Goal: Navigation & Orientation: Find specific page/section

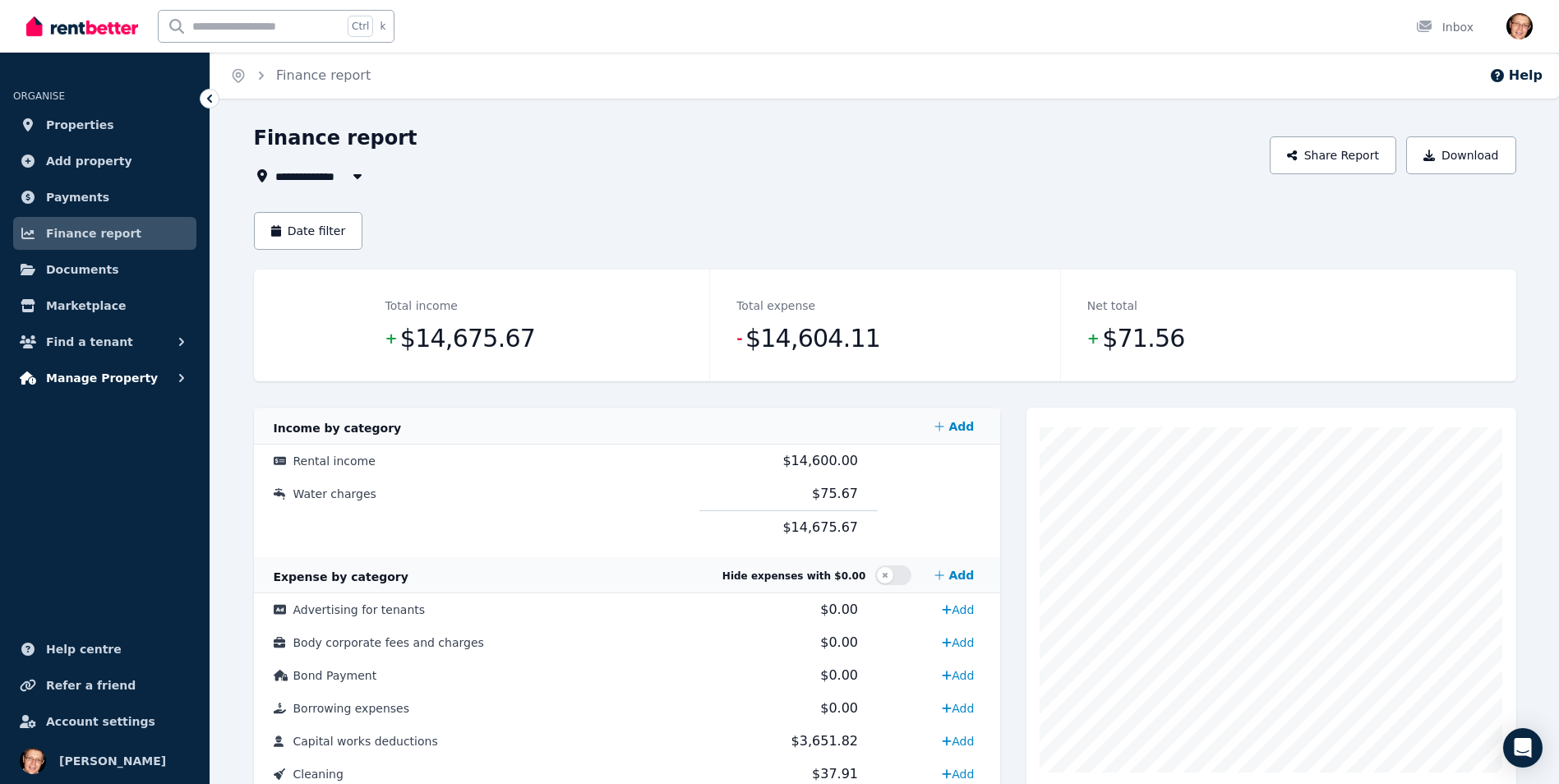
click at [132, 381] on span "Manage Property" at bounding box center [102, 378] width 112 height 20
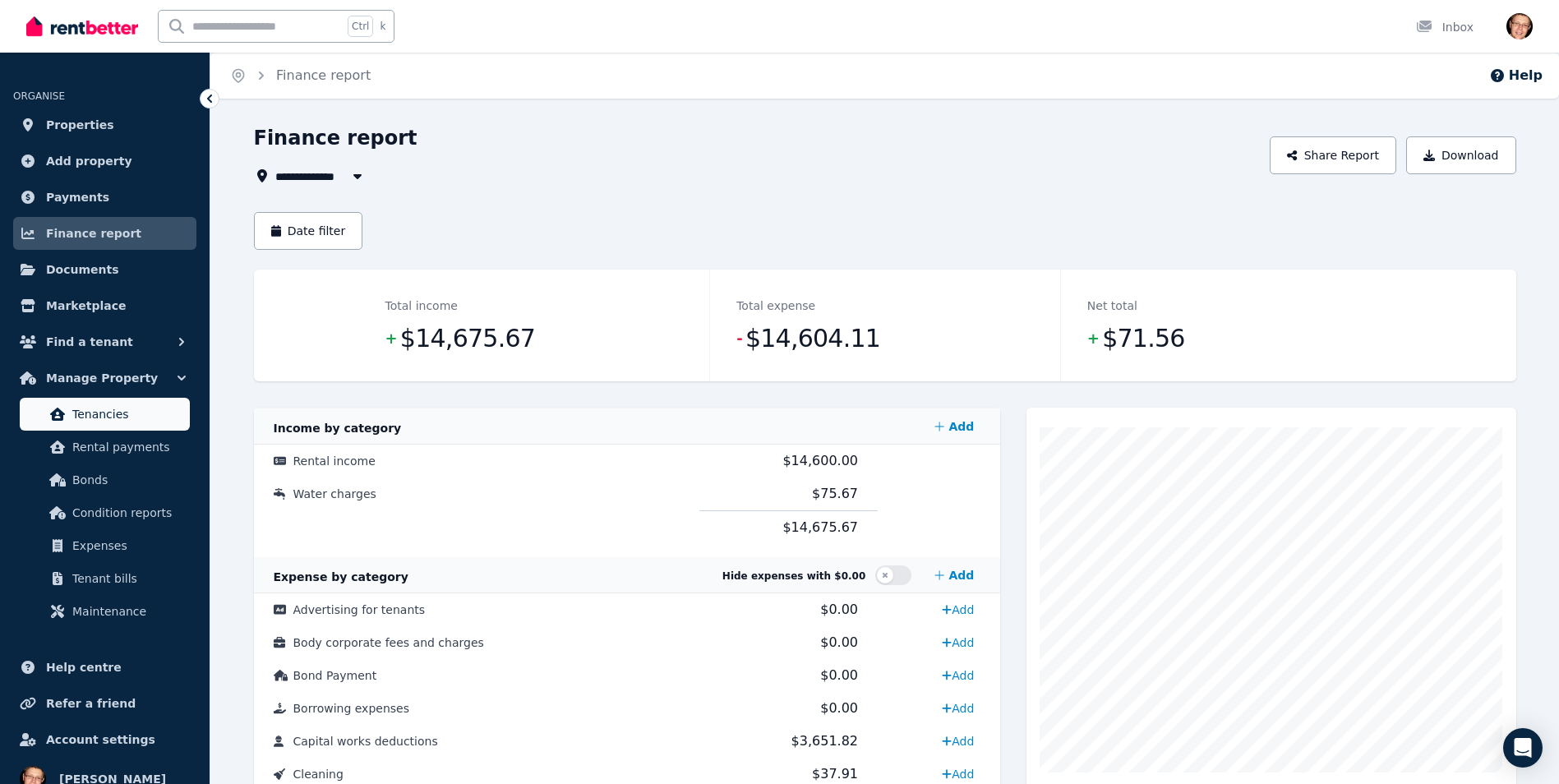
click at [129, 424] on link "Tenancies" at bounding box center [105, 414] width 170 height 33
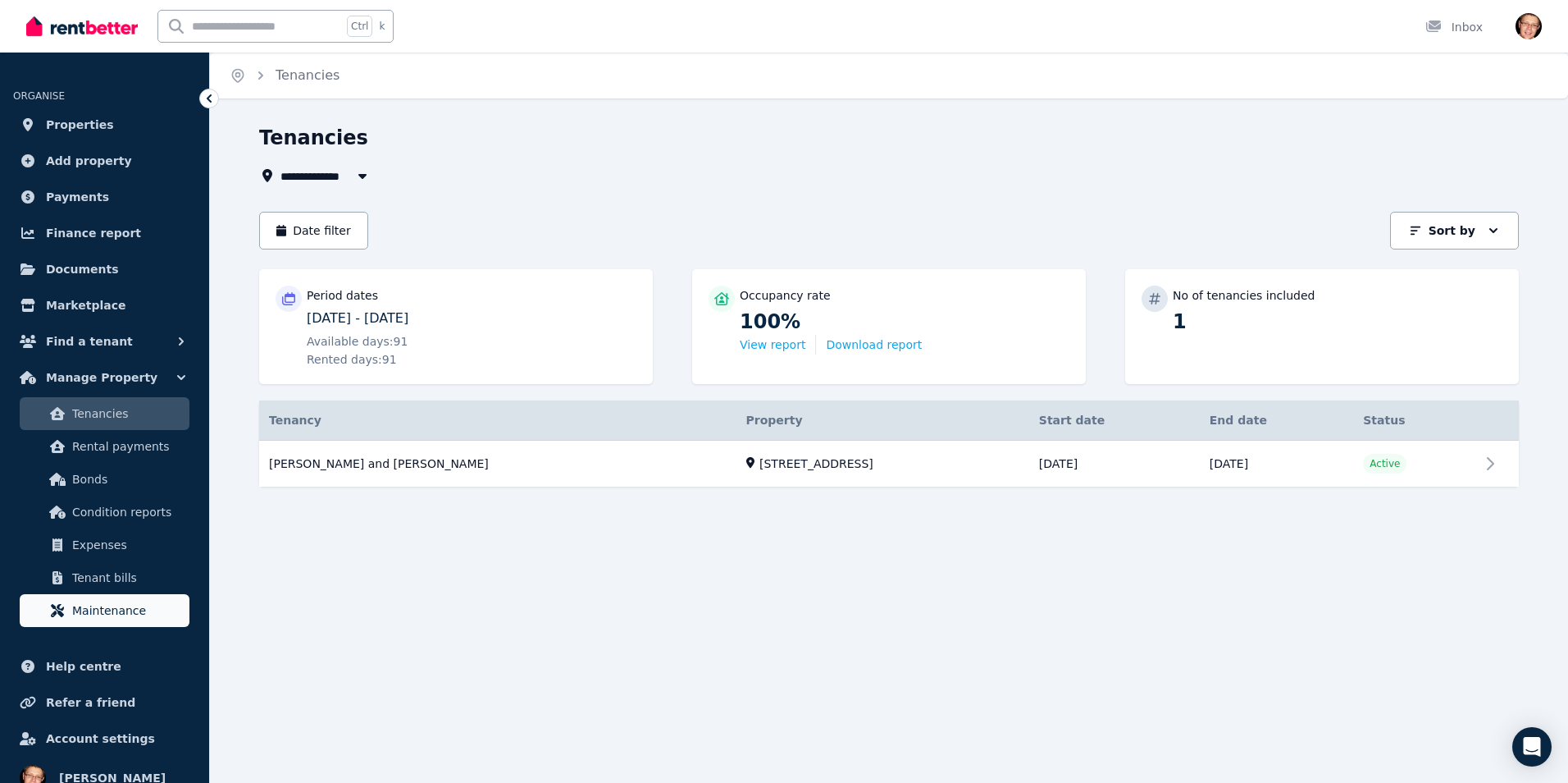
click at [140, 610] on span "Maintenance" at bounding box center [127, 610] width 110 height 20
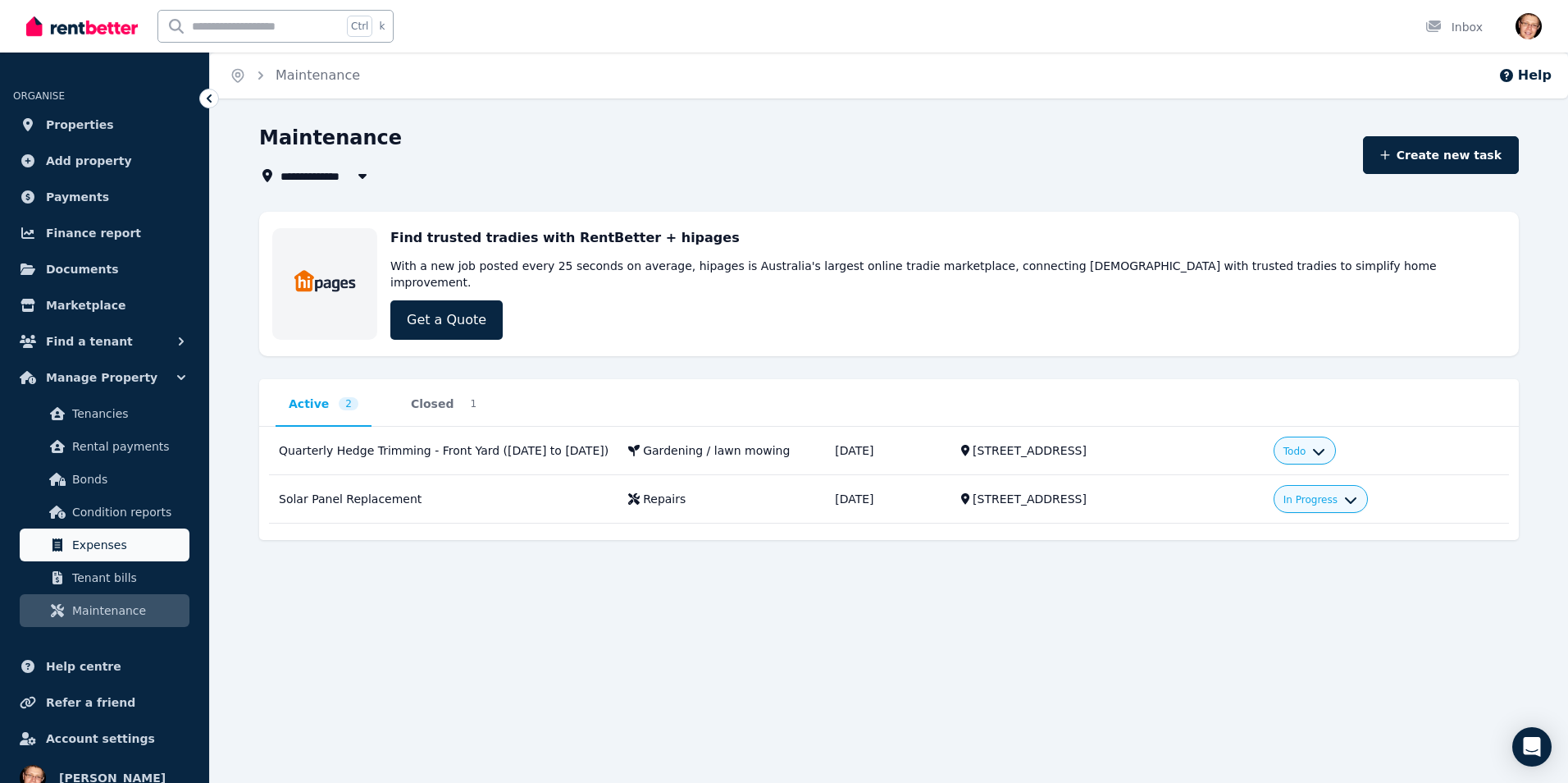
click at [114, 554] on span "Expenses" at bounding box center [127, 544] width 110 height 20
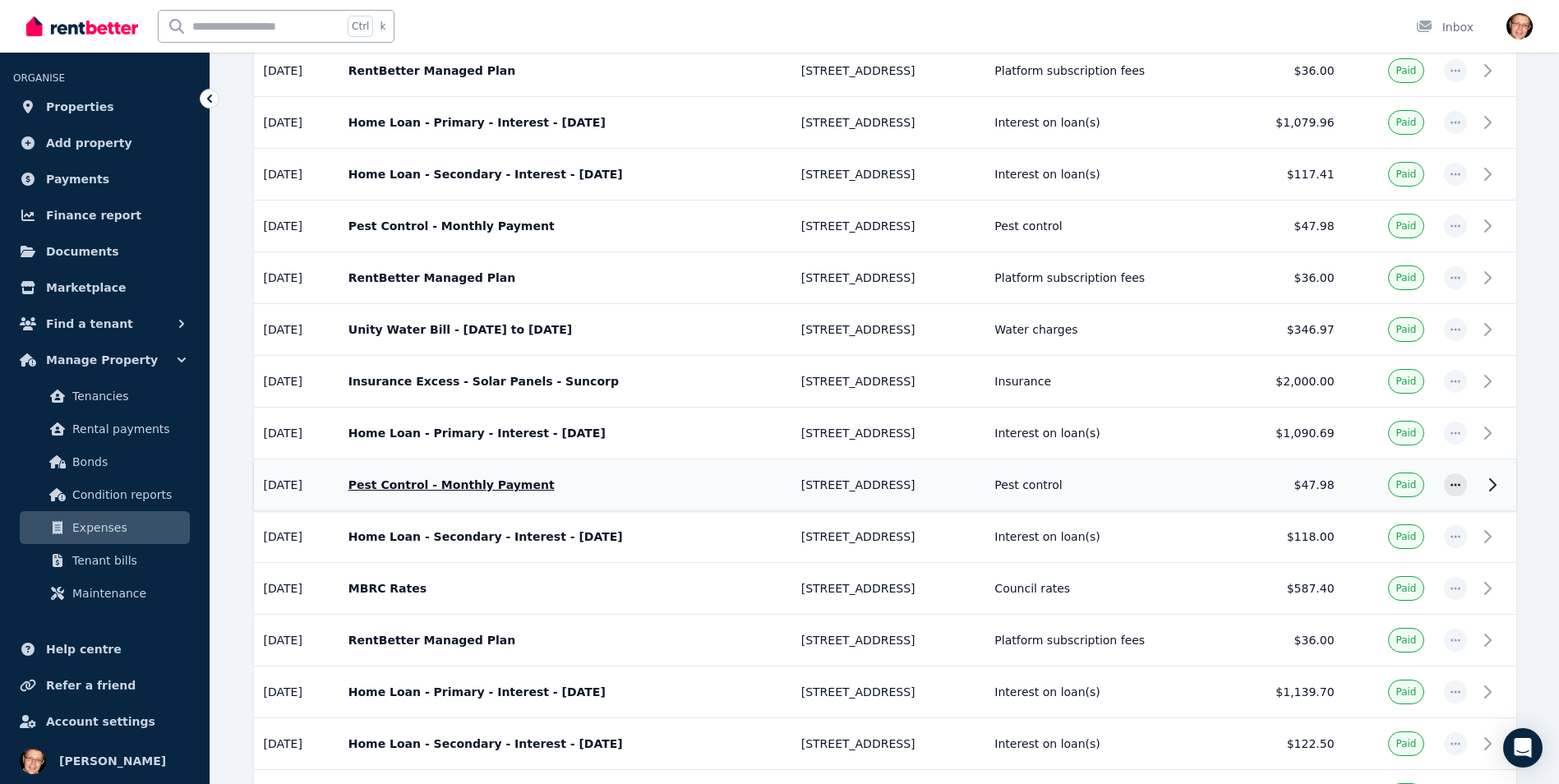
scroll to position [411, 0]
